Goal: Browse casually

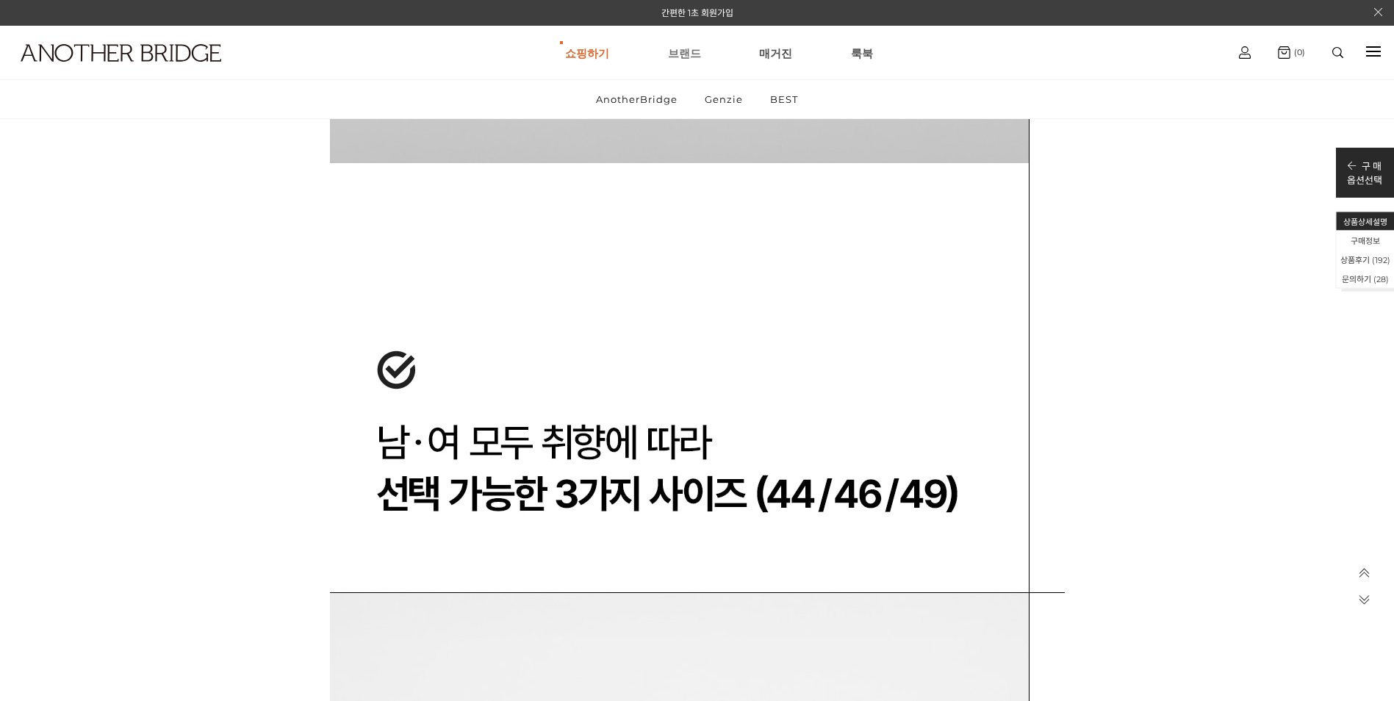
scroll to position [53809, 0]
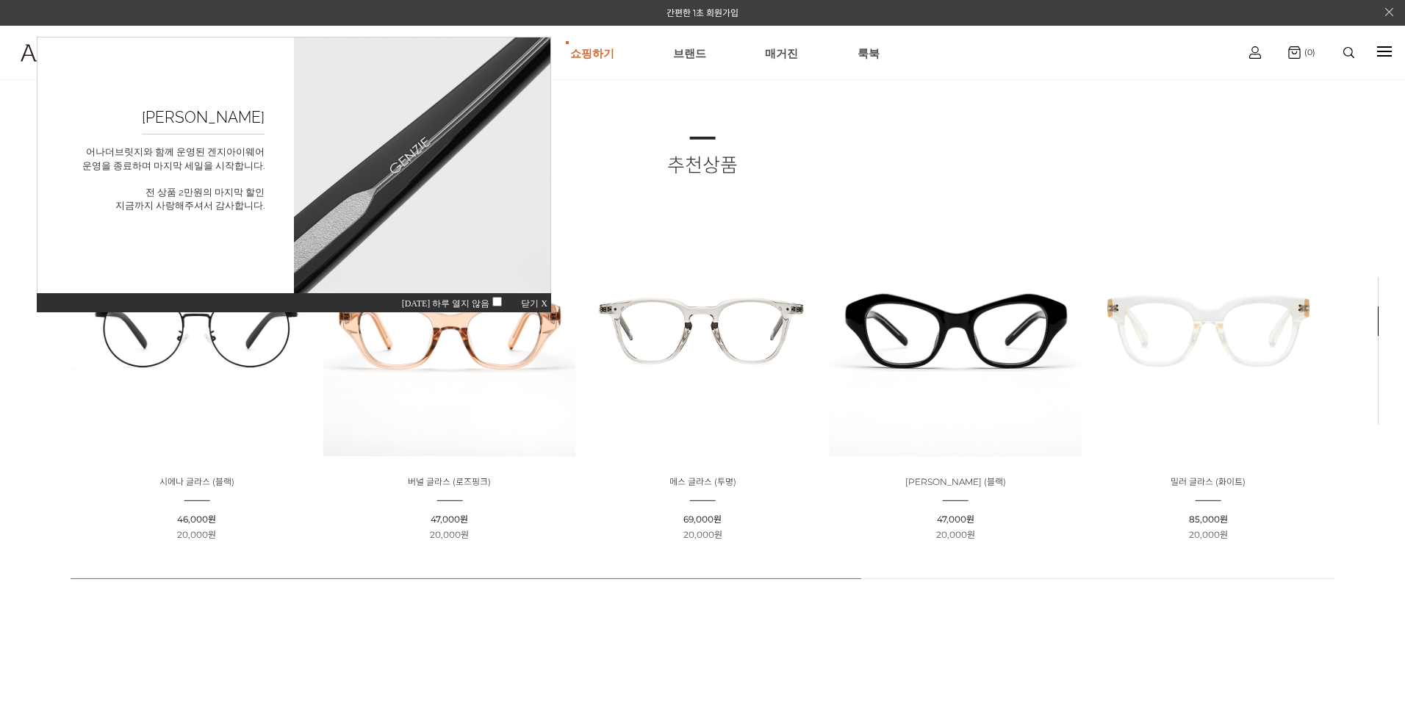
click at [534, 304] on span "닫기 X" at bounding box center [534, 303] width 26 height 10
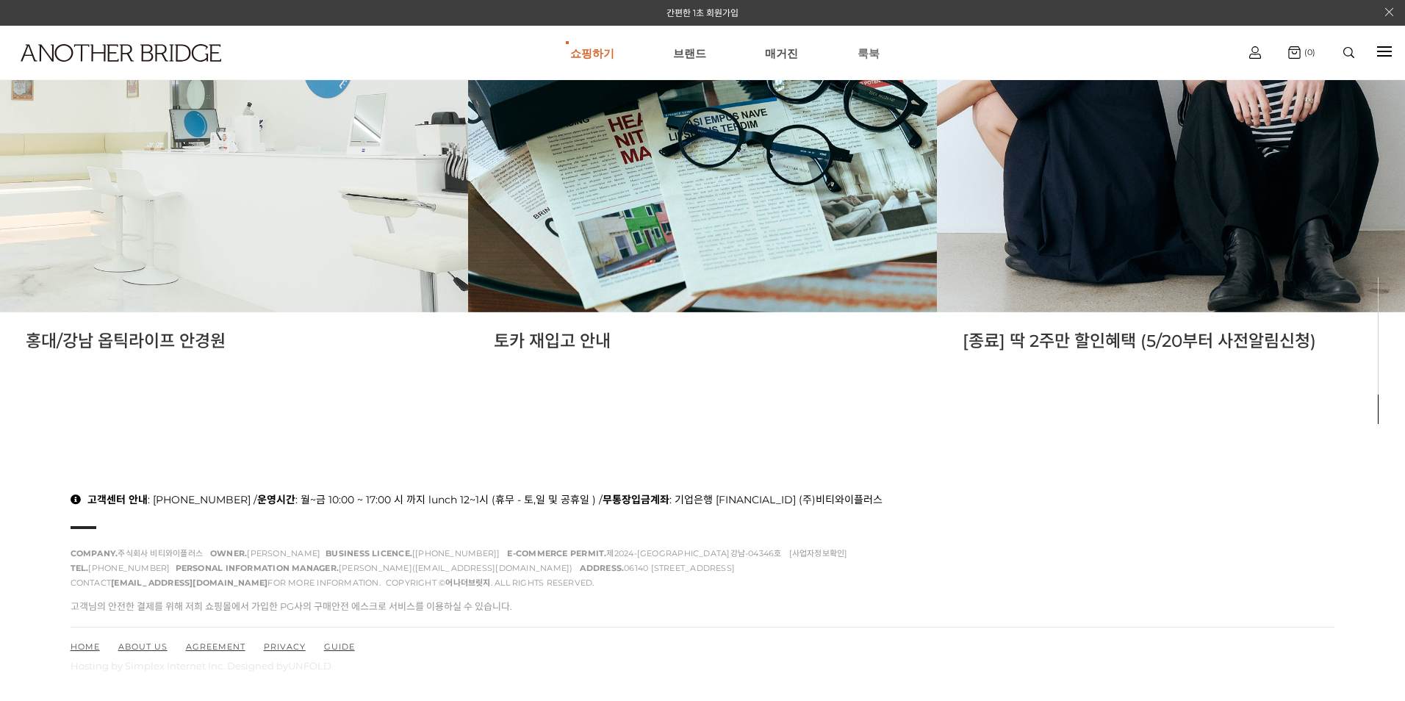
click at [863, 51] on link "룩북" at bounding box center [869, 52] width 22 height 53
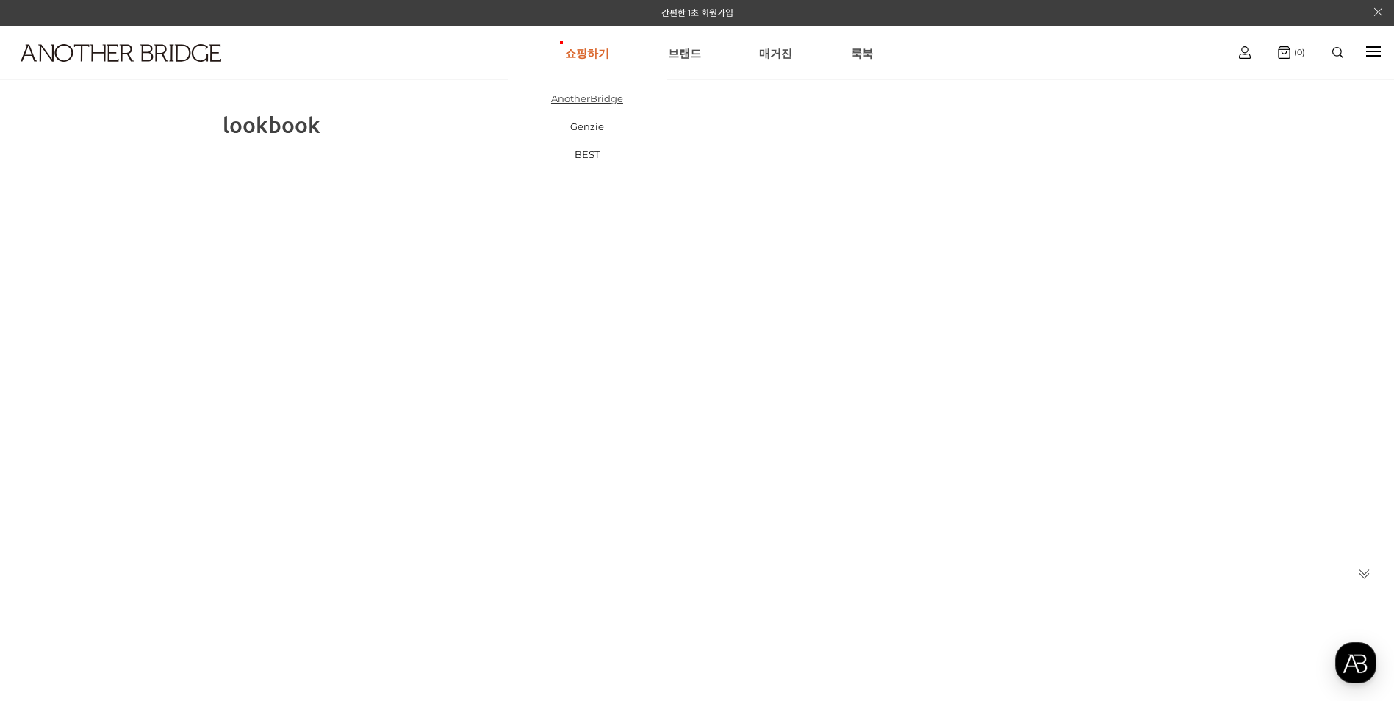
click at [601, 99] on link "AnotherBridge" at bounding box center [587, 99] width 159 height 28
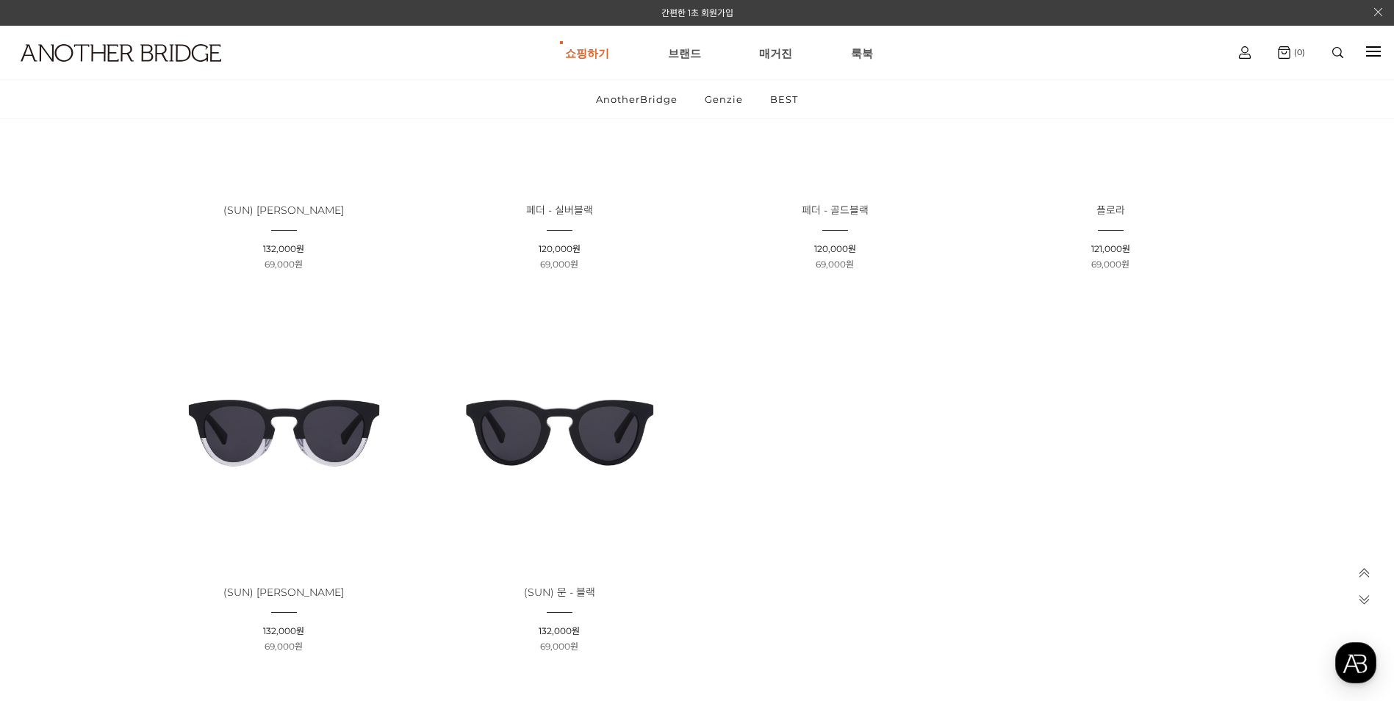
scroll to position [3381, 0]
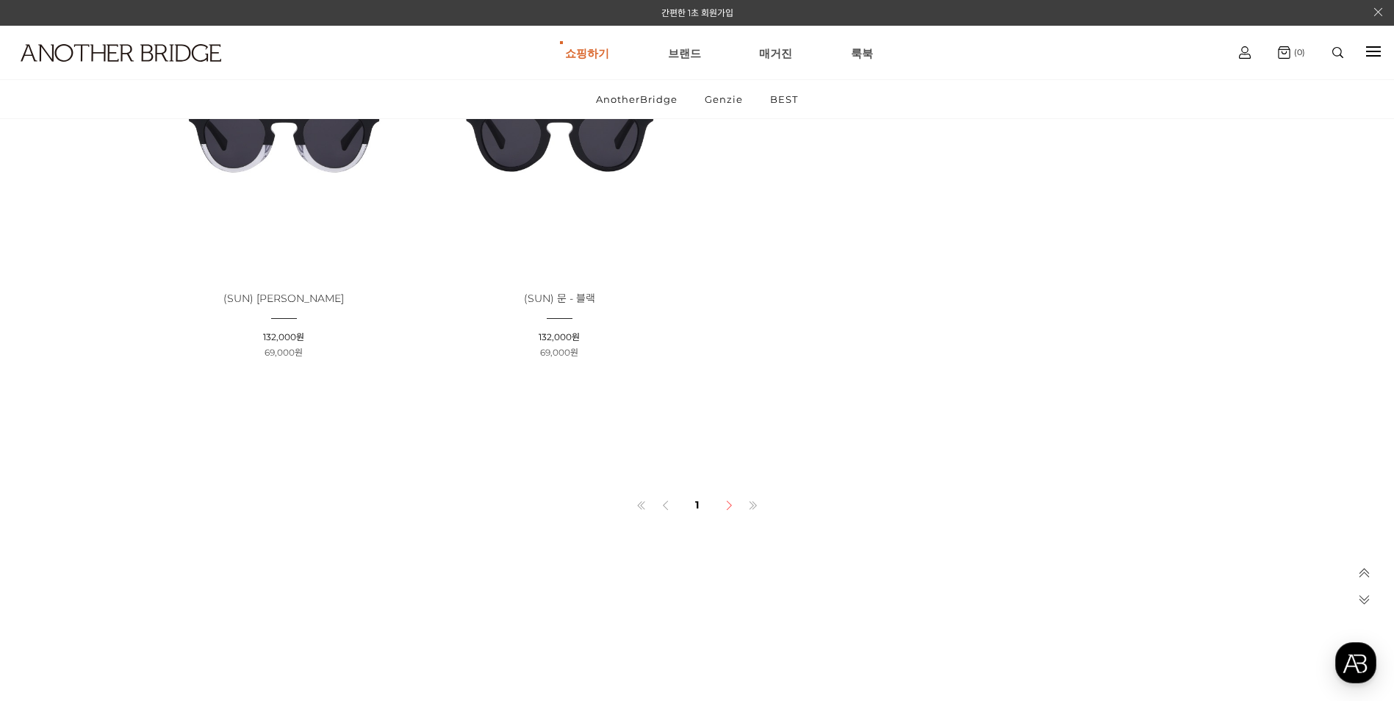
click at [727, 506] on icon at bounding box center [729, 506] width 10 height 10
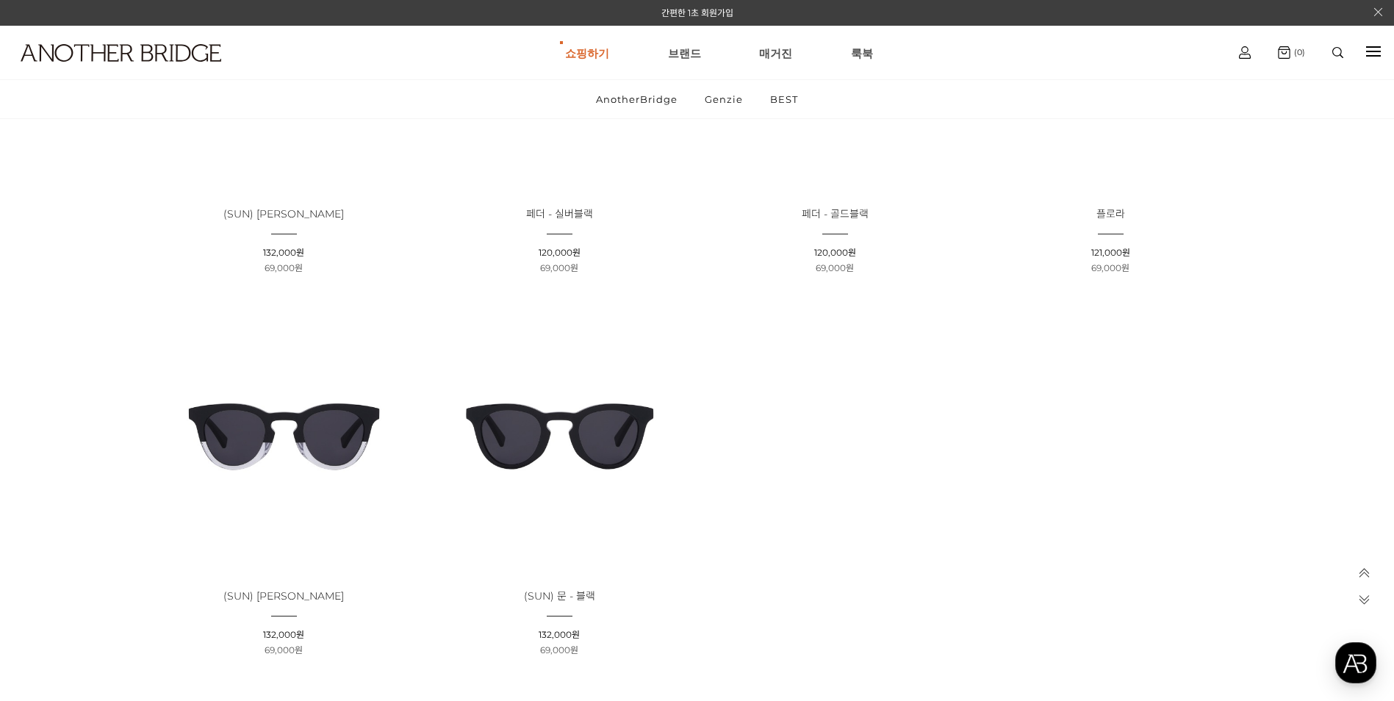
scroll to position [2940, 0]
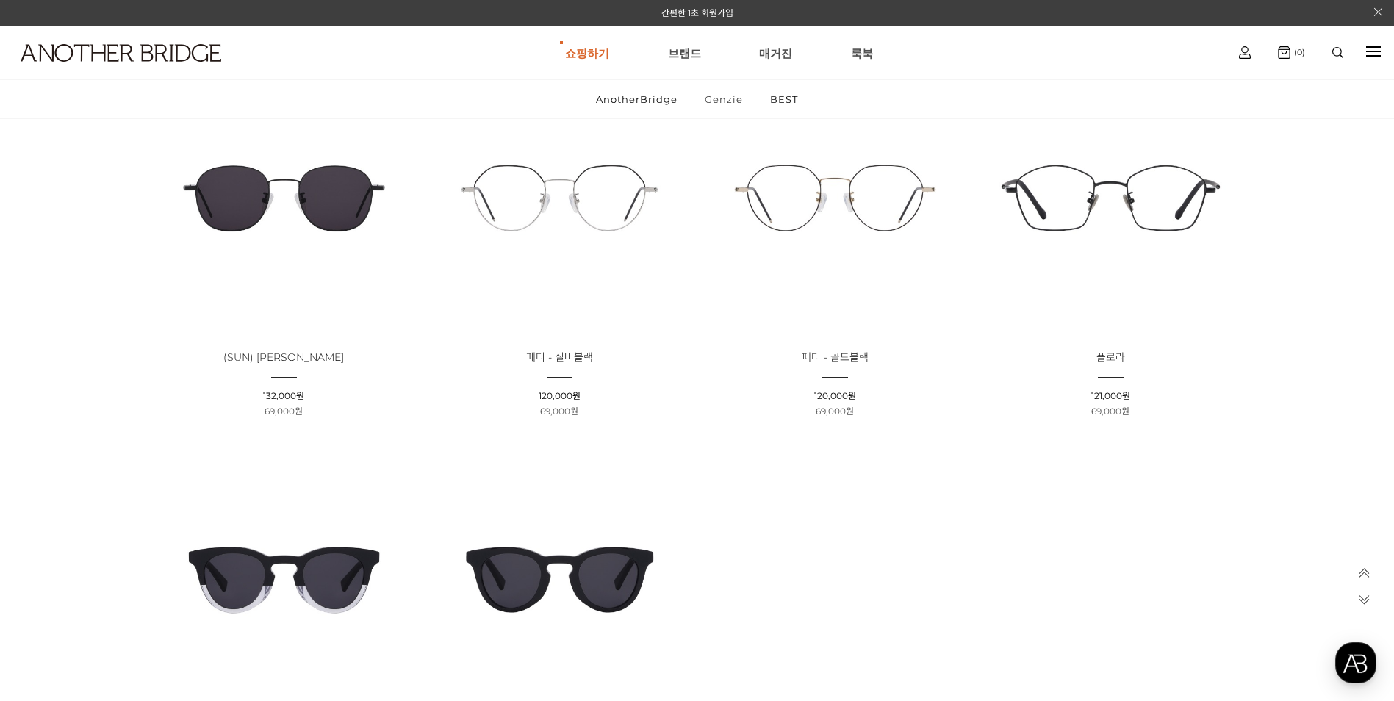
click at [726, 104] on link "Genzie" at bounding box center [723, 99] width 63 height 38
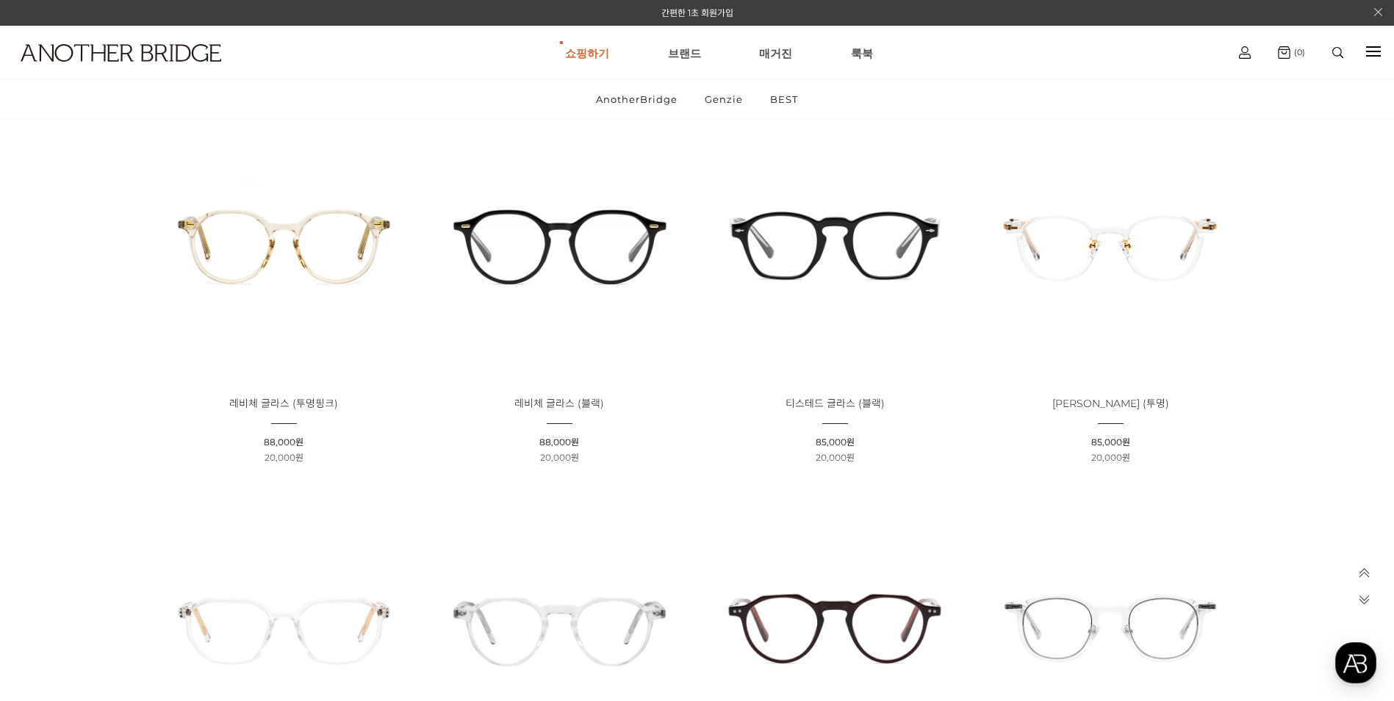
scroll to position [2352, 0]
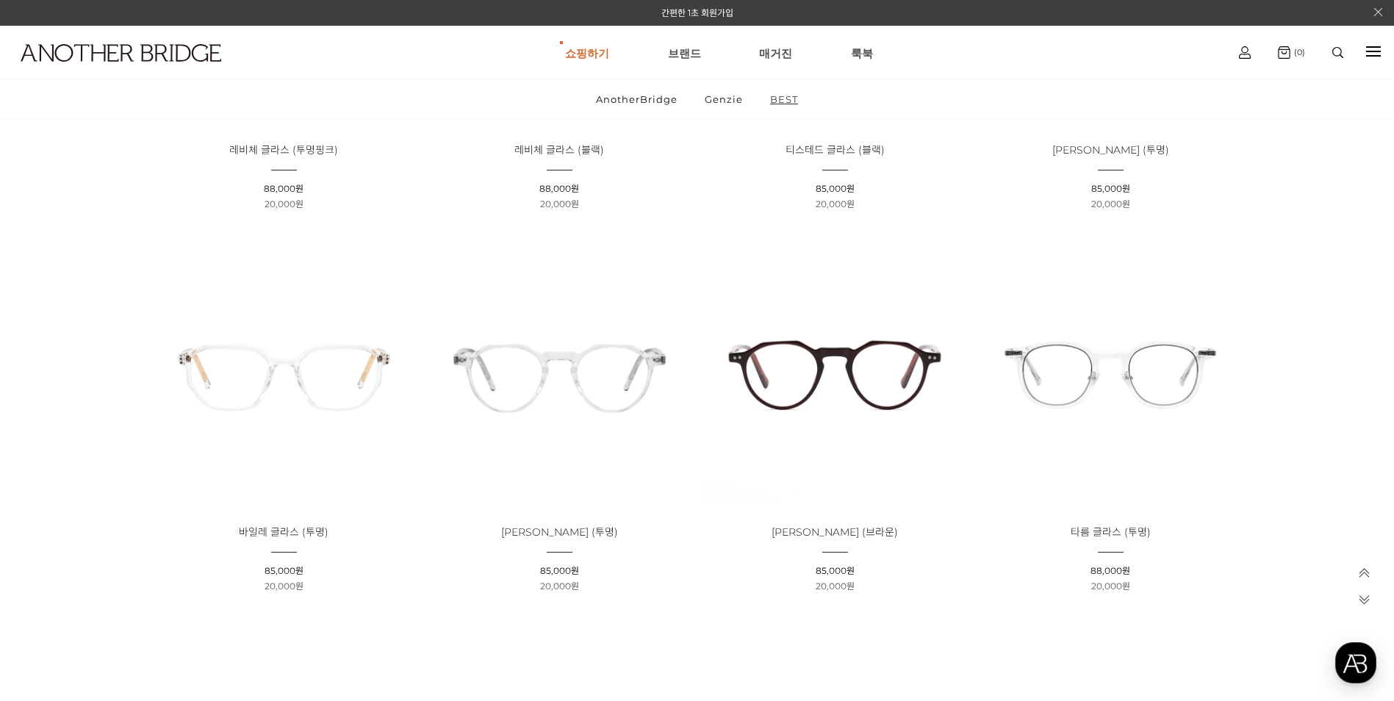
click at [776, 101] on link "BEST" at bounding box center [784, 99] width 53 height 38
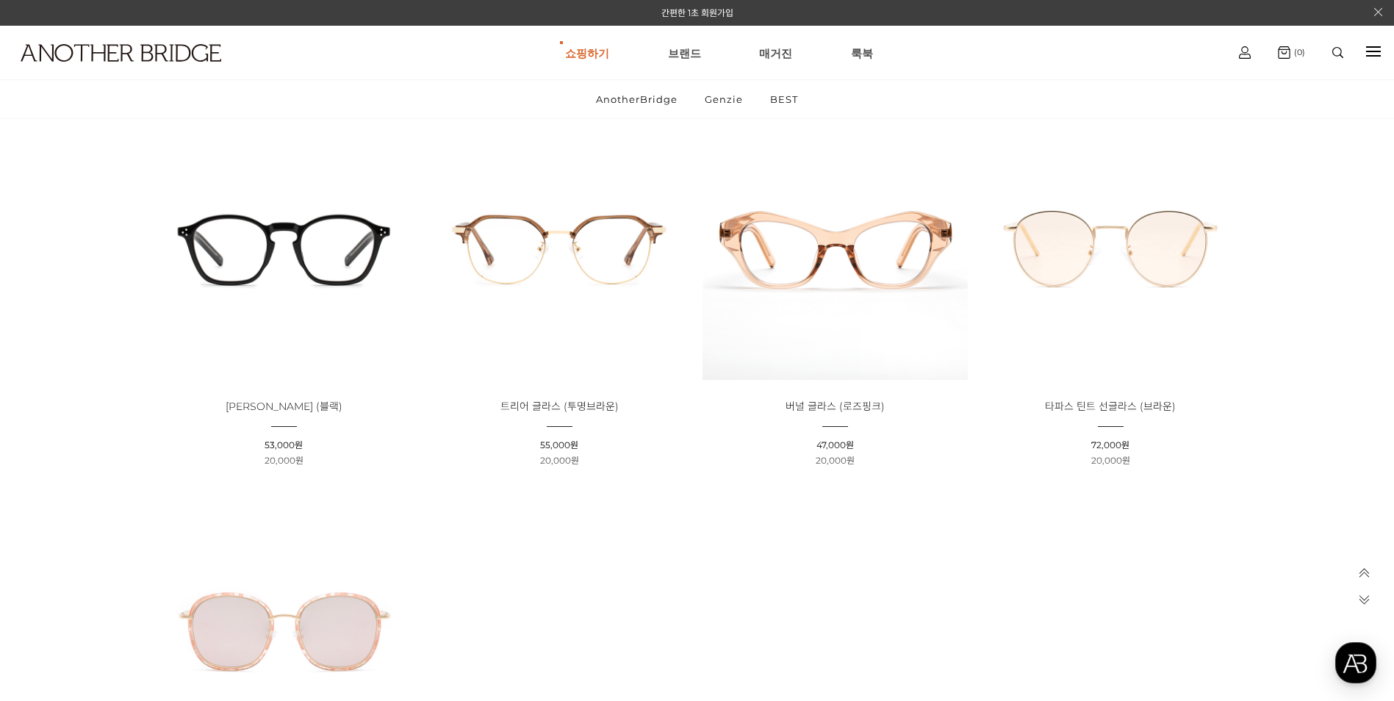
scroll to position [588, 0]
